Goal: Information Seeking & Learning: Understand process/instructions

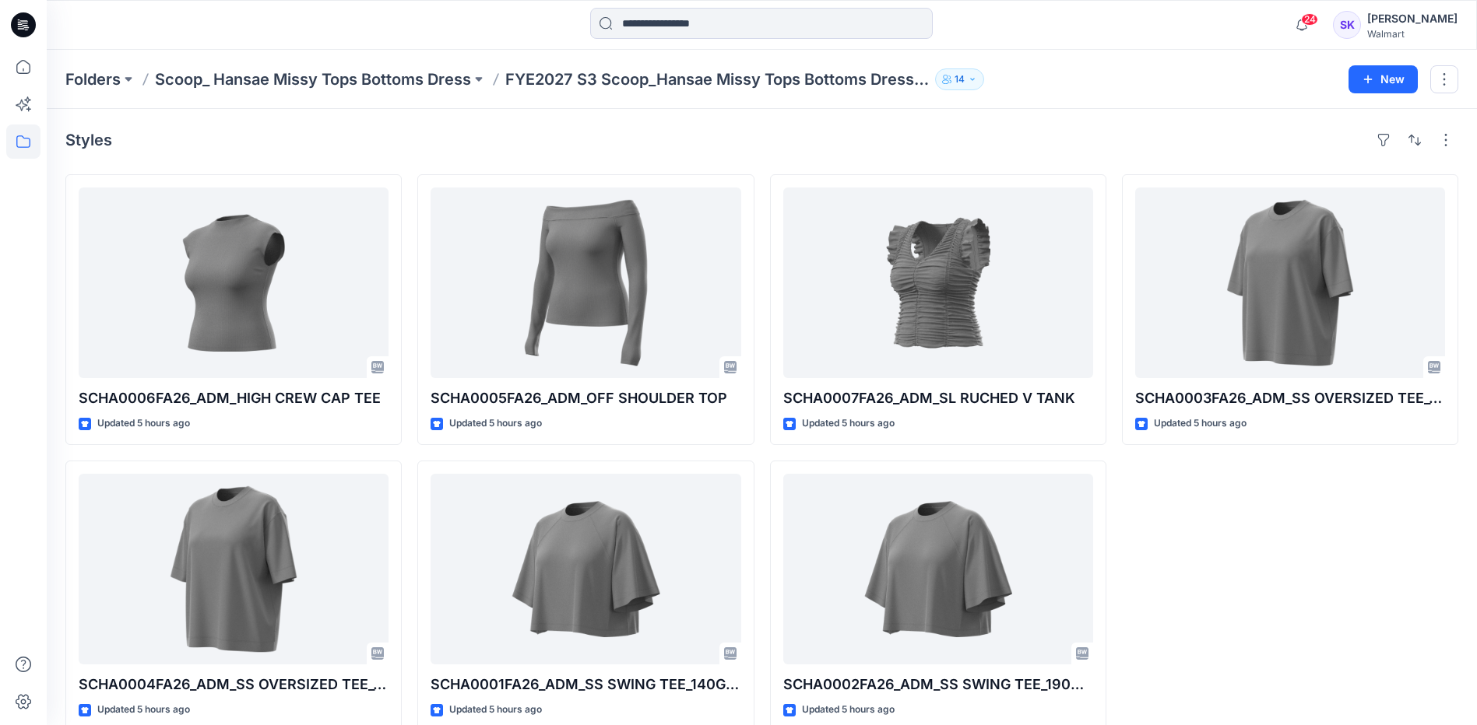
scroll to position [24, 0]
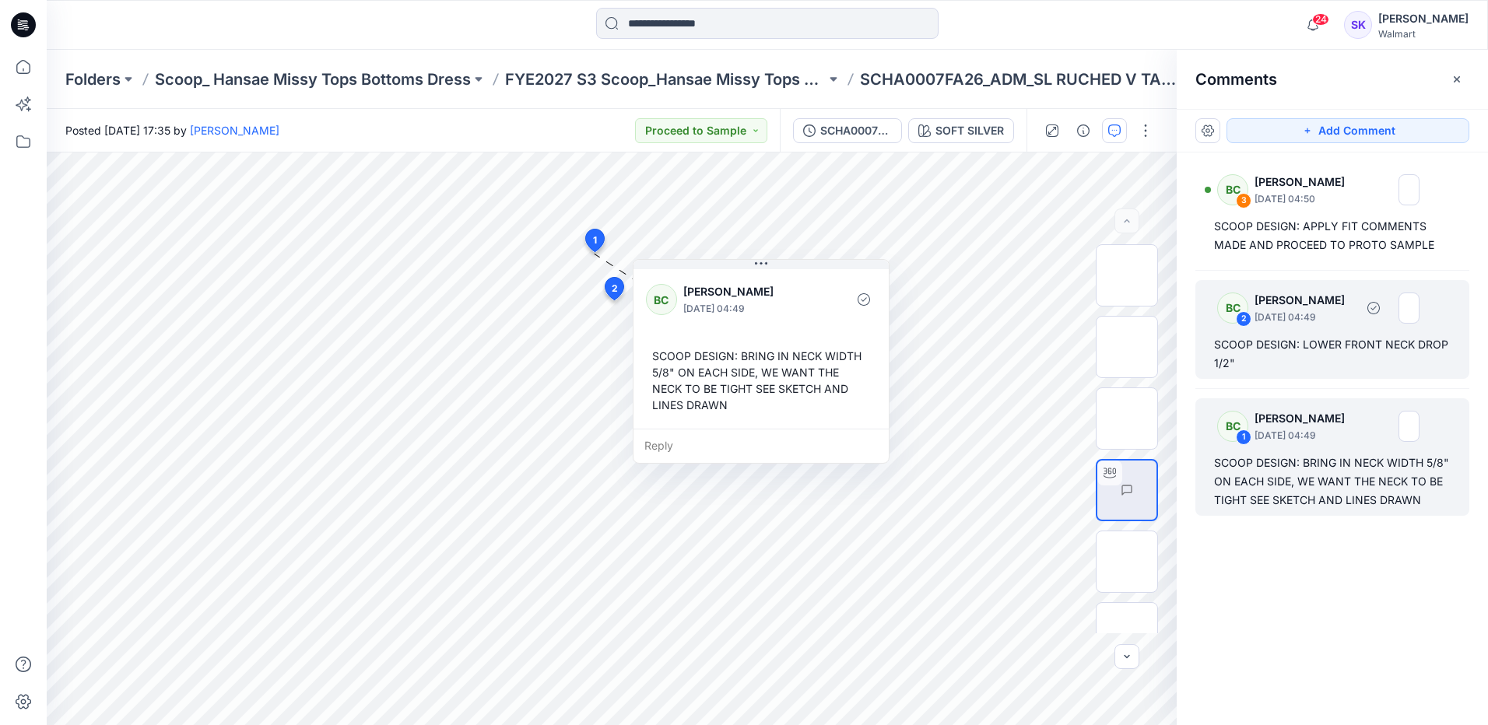
click at [1341, 365] on div "SCOOP DESIGN: LOWER FRONT NECK DROP 1/2"" at bounding box center [1332, 353] width 237 height 37
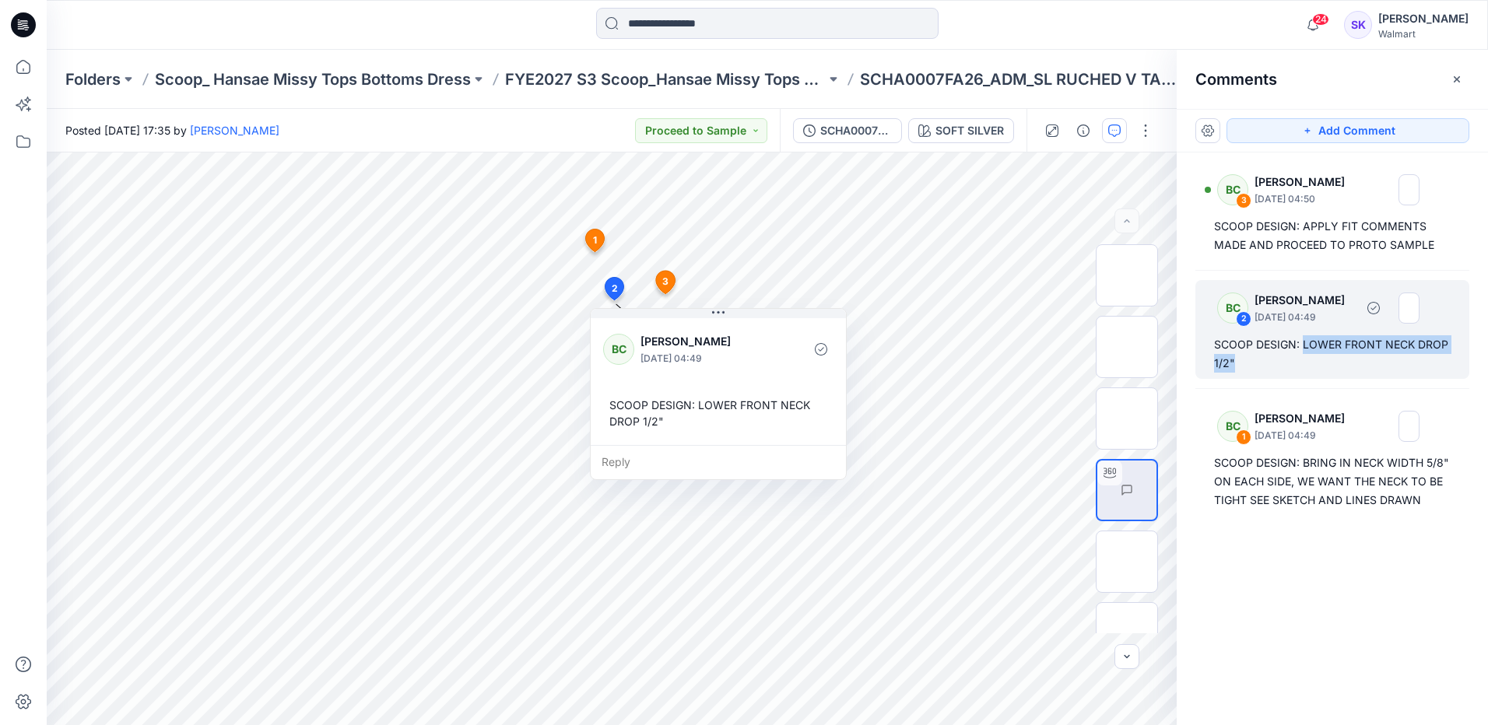
drag, startPoint x: 1272, startPoint y: 363, endPoint x: 1304, endPoint y: 349, distance: 34.9
click at [1304, 349] on div "SCOOP DESIGN: LOWER FRONT NECK DROP 1/2"" at bounding box center [1332, 353] width 237 height 37
copy div "LOWER FRONT NECK DROP 1/2""
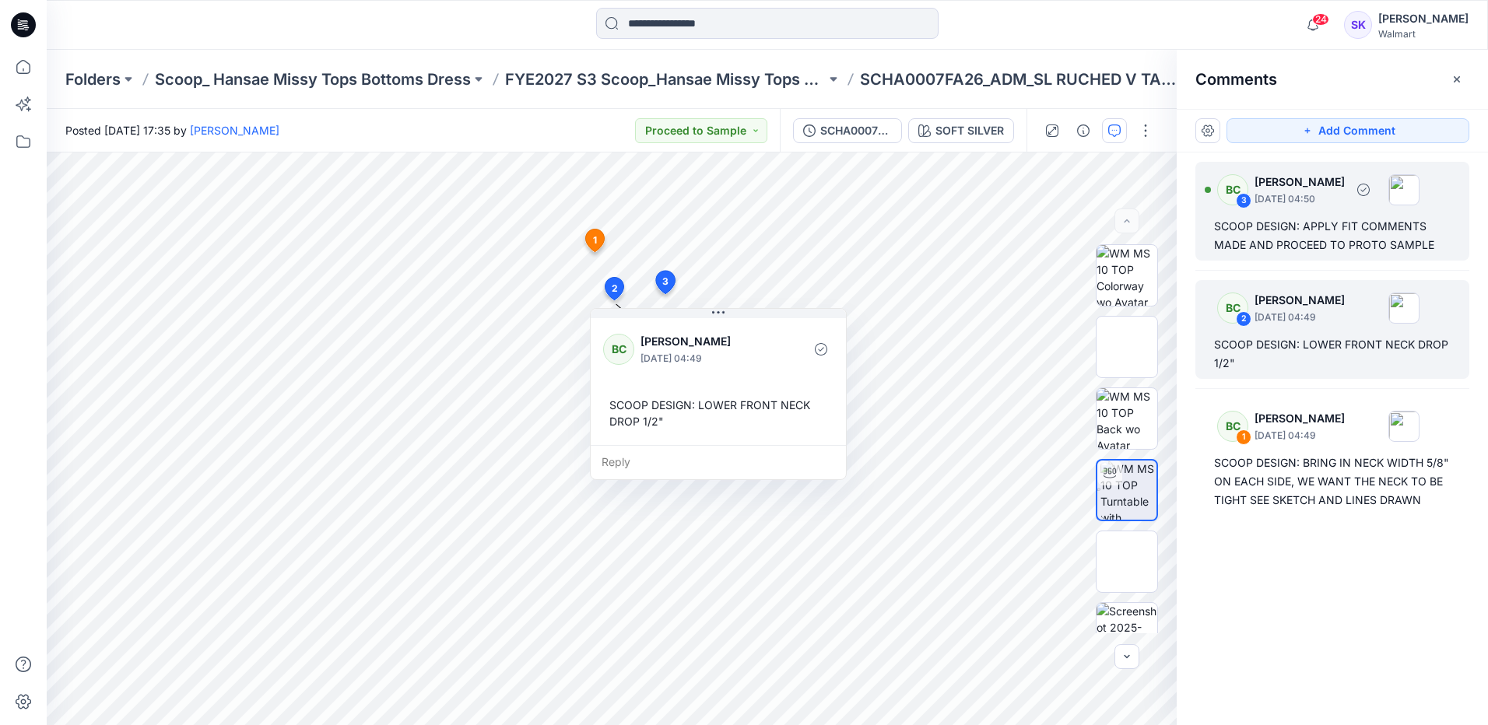
click at [1299, 251] on div "SCOOP DESIGN: APPLY FIT COMMENTS MADE AND PROCEED TO PROTO SAMPLE" at bounding box center [1332, 235] width 237 height 37
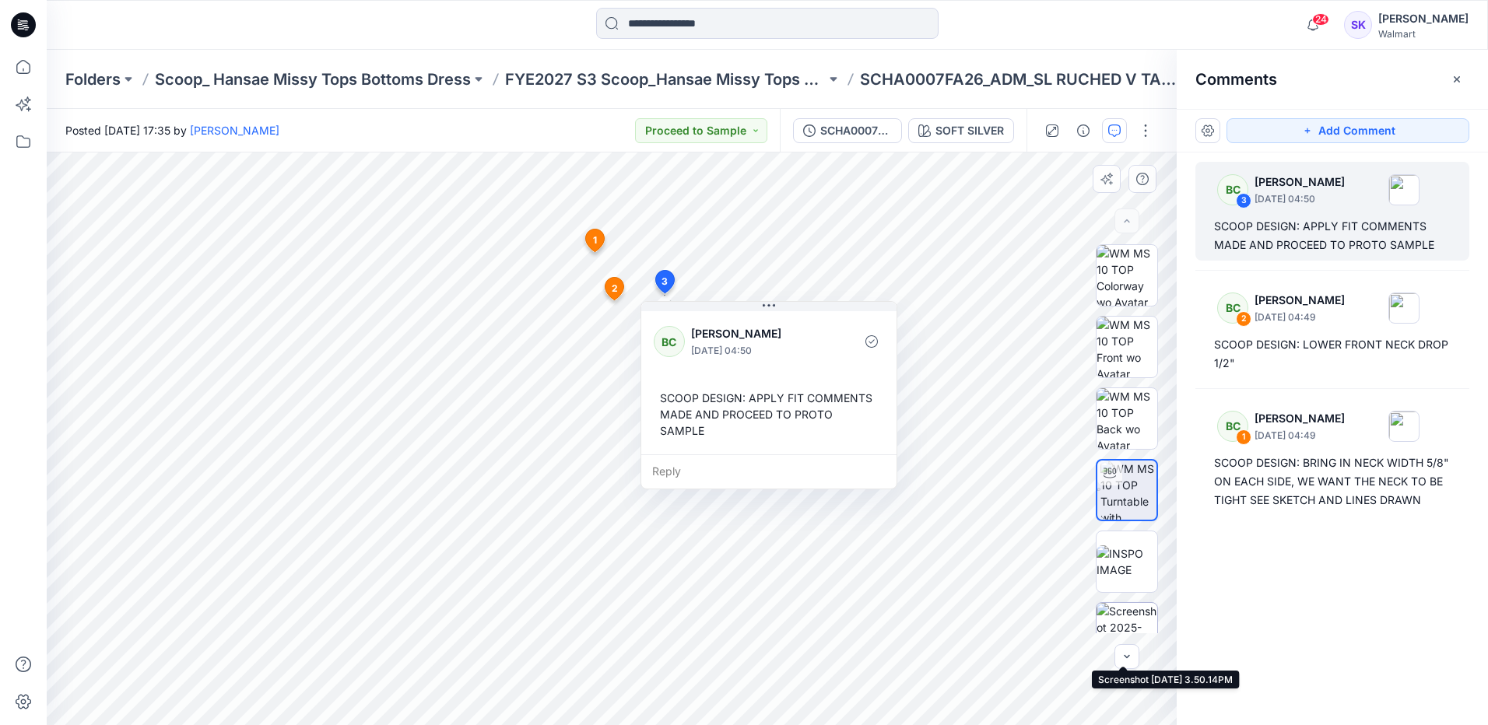
click at [1112, 630] on img at bounding box center [1127, 633] width 61 height 61
